Goal: Task Accomplishment & Management: Use online tool/utility

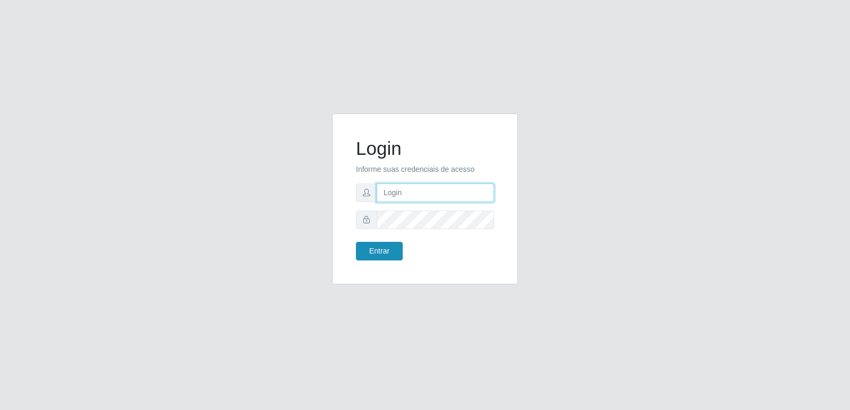
type input "[PERSON_NAME][EMAIL_ADDRESS][DOMAIN_NAME]"
click at [380, 246] on button "Entrar" at bounding box center [379, 251] width 47 height 19
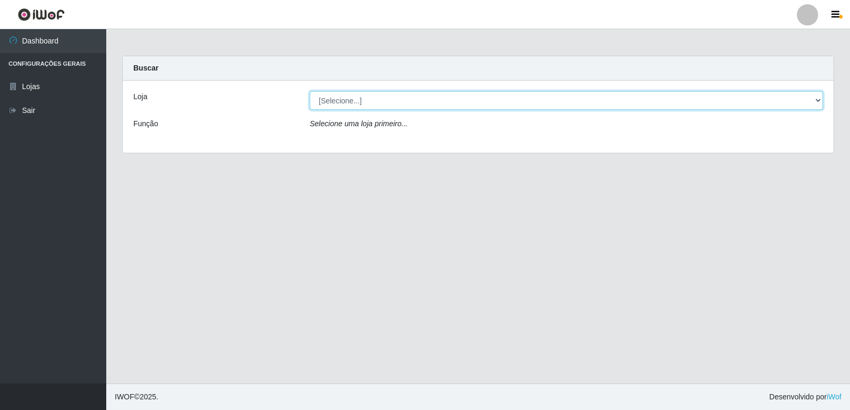
click at [380, 94] on select "[Selecione...] Hiper Queiroz - [GEOGRAPHIC_DATA] [GEOGRAPHIC_DATA] [GEOGRAPHIC_…" at bounding box center [566, 100] width 513 height 19
select select "516"
click at [310, 91] on select "[Selecione...] Hiper Queiroz - [GEOGRAPHIC_DATA] [GEOGRAPHIC_DATA] [GEOGRAPHIC_…" at bounding box center [566, 100] width 513 height 19
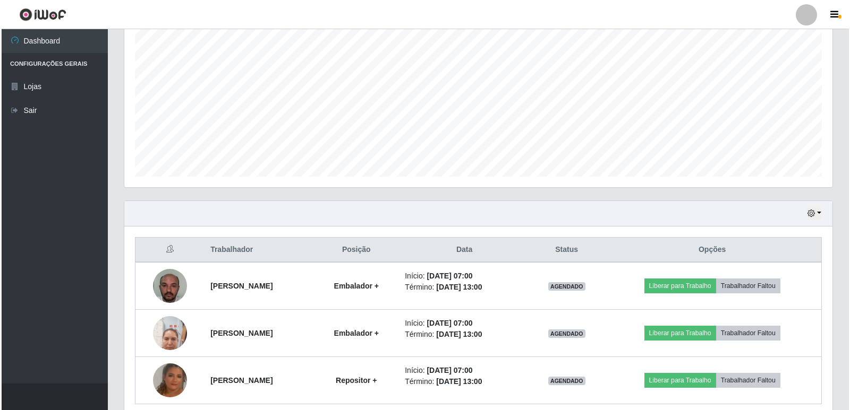
scroll to position [212, 0]
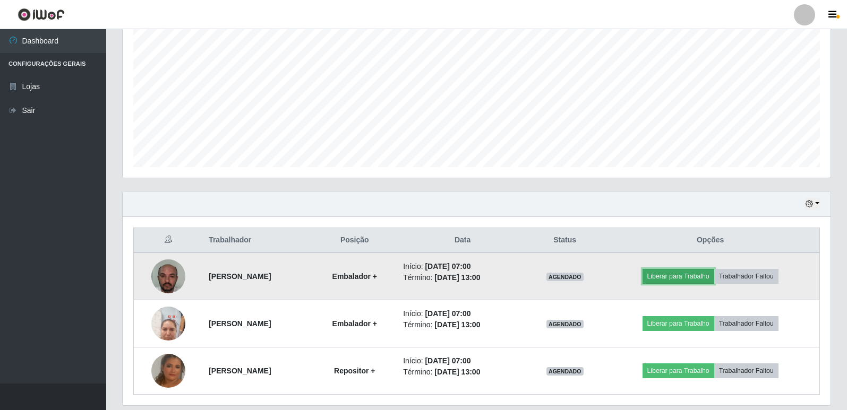
click at [686, 279] on button "Liberar para Trabalho" at bounding box center [678, 276] width 72 height 15
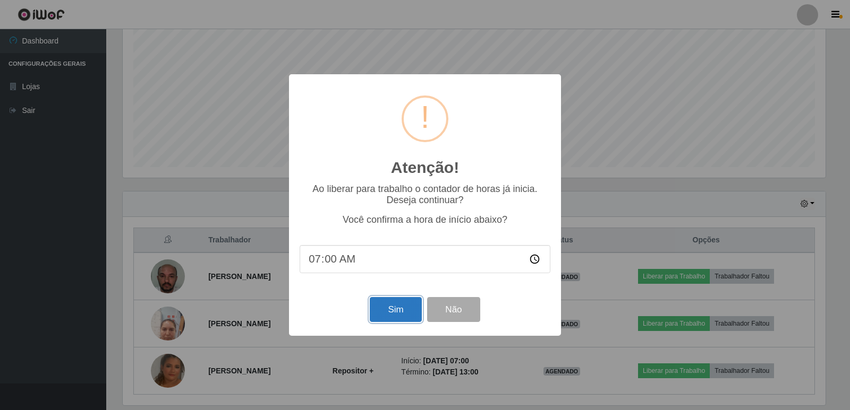
click at [397, 305] on button "Sim" at bounding box center [396, 309] width 52 height 25
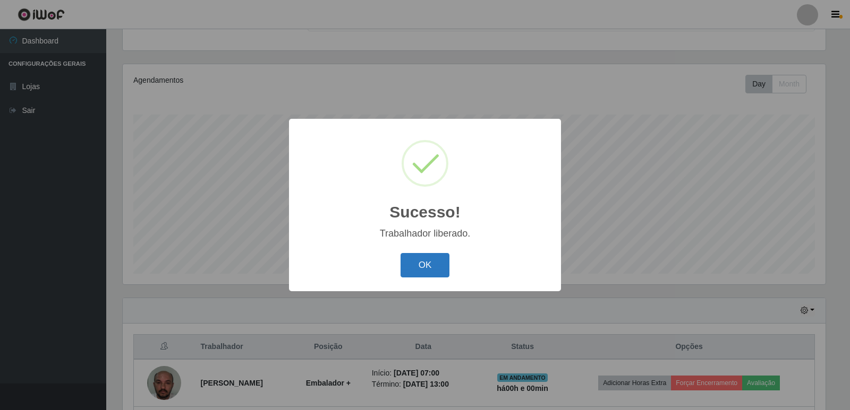
click at [429, 268] on button "OK" at bounding box center [424, 265] width 49 height 25
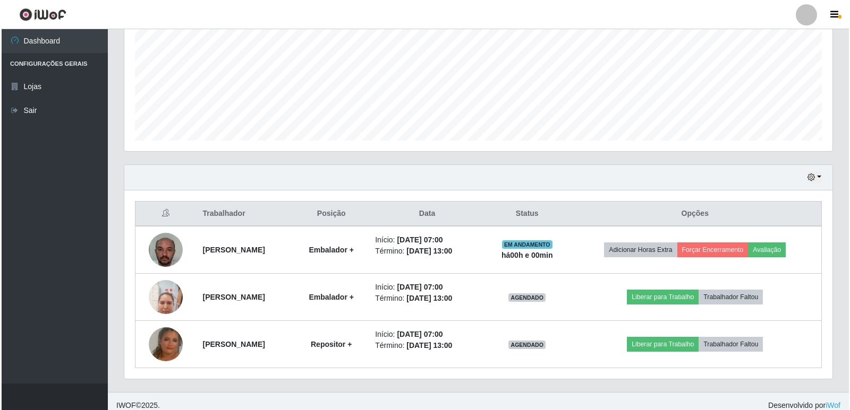
scroll to position [247, 0]
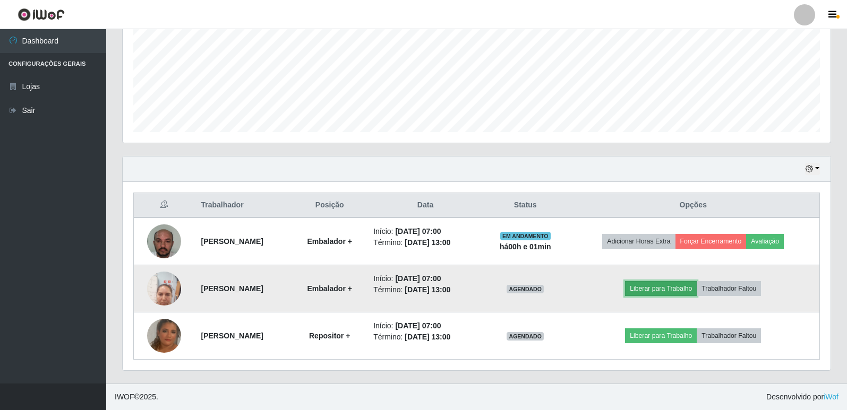
click at [675, 288] on button "Liberar para Trabalho" at bounding box center [661, 288] width 72 height 15
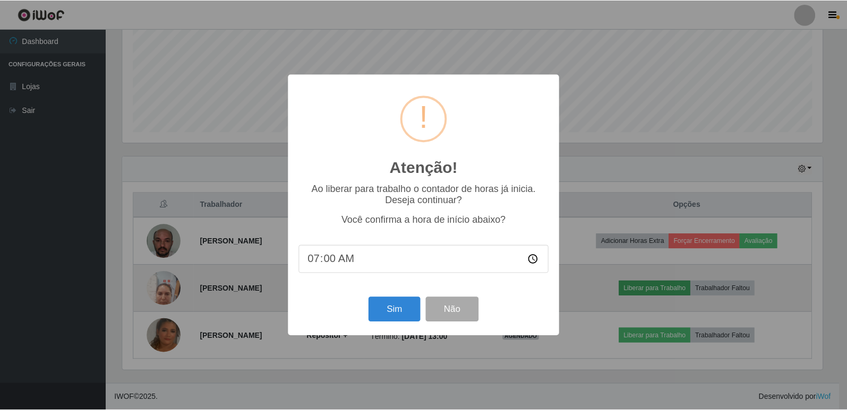
scroll to position [220, 702]
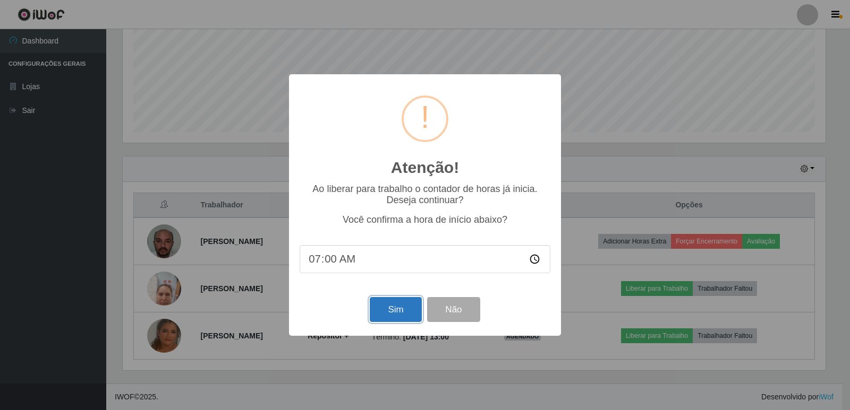
click at [413, 310] on button "Sim" at bounding box center [396, 309] width 52 height 25
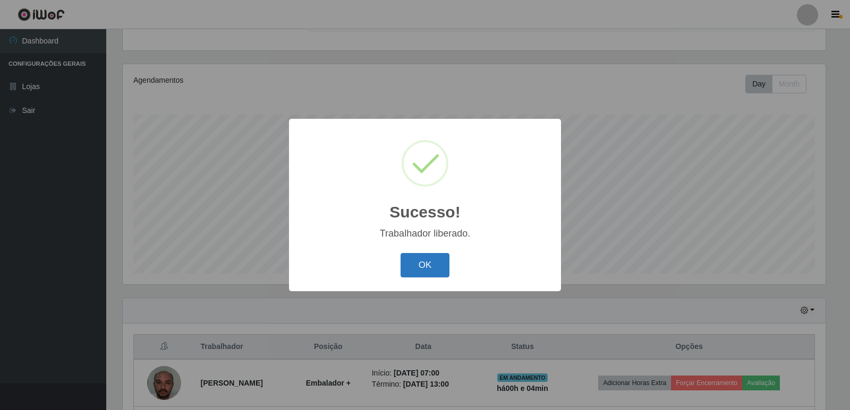
click at [419, 263] on button "OK" at bounding box center [424, 265] width 49 height 25
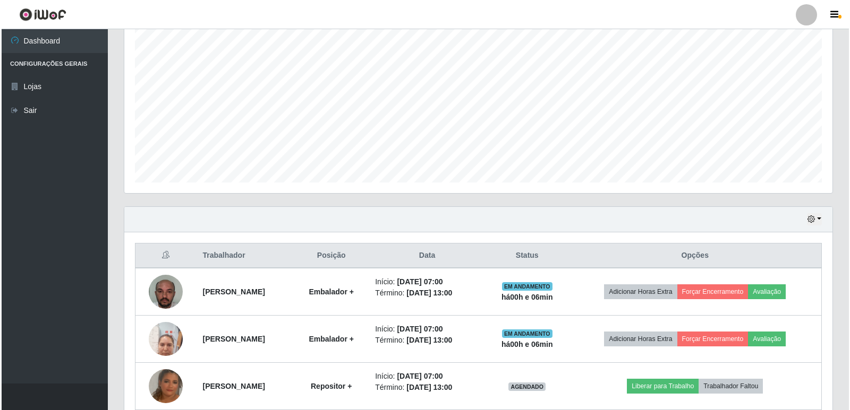
scroll to position [247, 0]
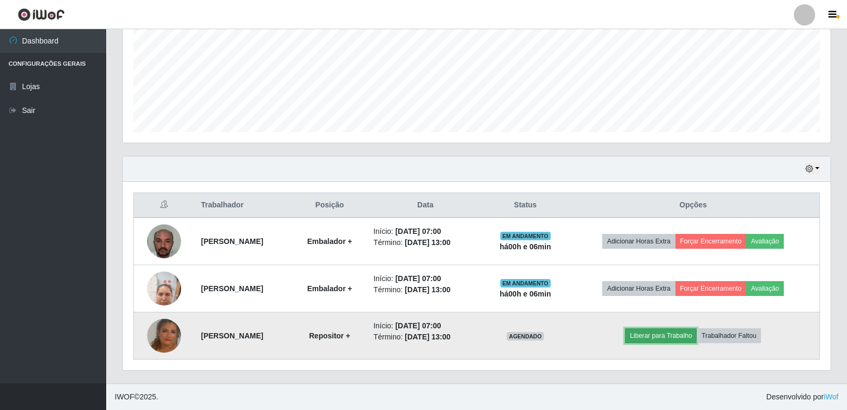
click at [666, 333] on button "Liberar para Trabalho" at bounding box center [661, 336] width 72 height 15
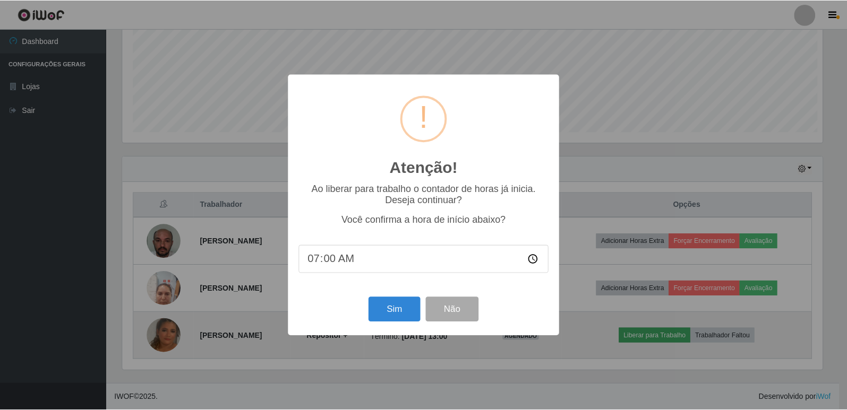
scroll to position [220, 702]
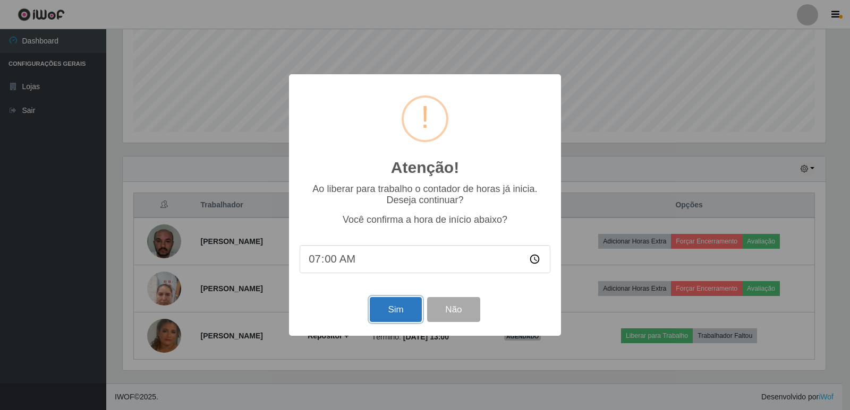
click at [401, 315] on button "Sim" at bounding box center [396, 309] width 52 height 25
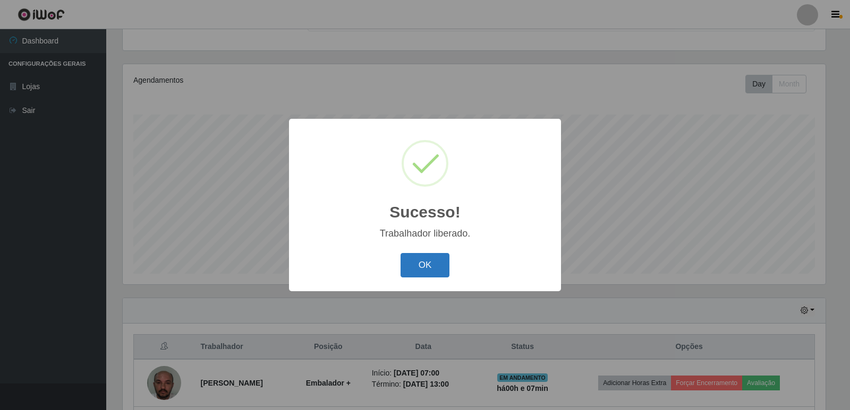
click at [439, 263] on button "OK" at bounding box center [424, 265] width 49 height 25
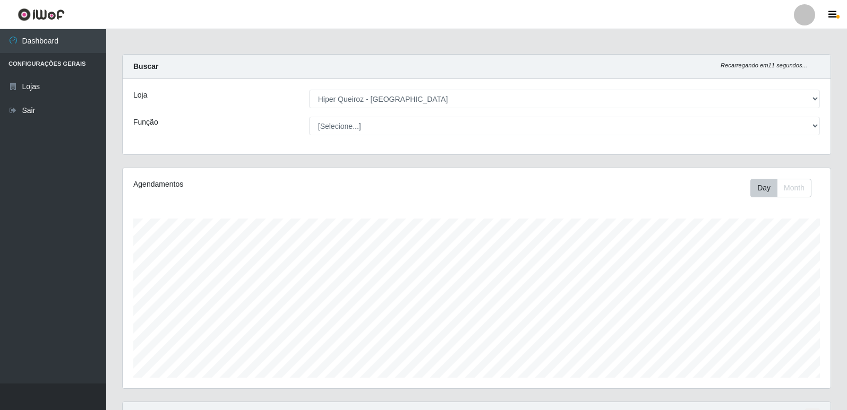
scroll to position [0, 0]
